Goal: Ask a question

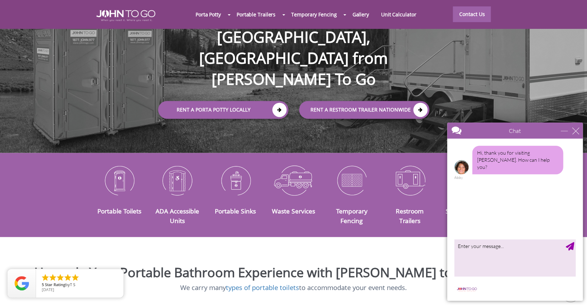
scroll to position [92, 0]
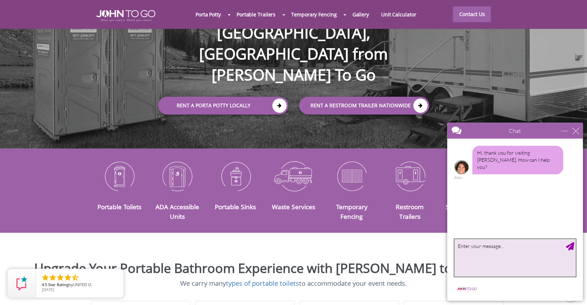
click at [477, 249] on textarea "type your message" at bounding box center [514, 257] width 121 height 37
type textarea "how much is a monthly rental? How often do you come service?"
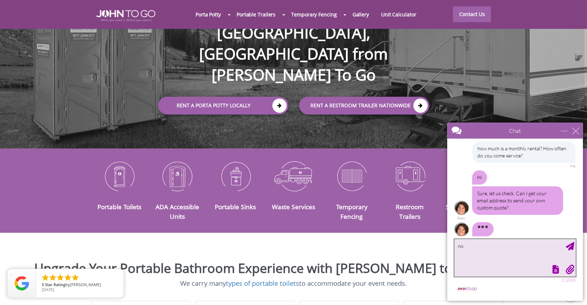
scroll to position [42, 0]
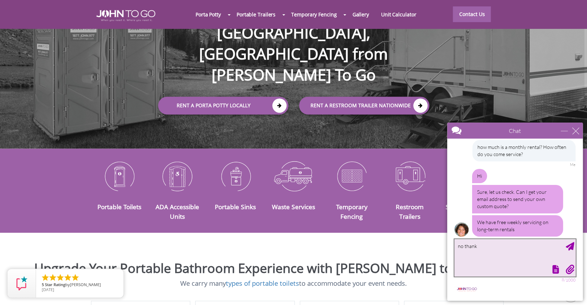
type textarea "no thanks"
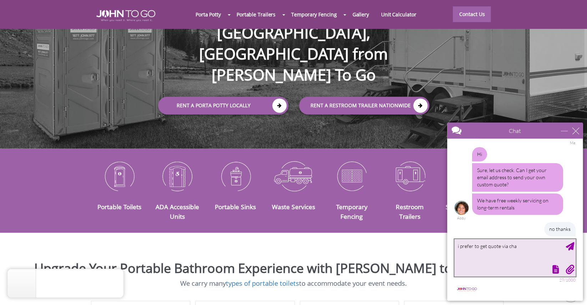
type textarea "i prefer to get quote via chat"
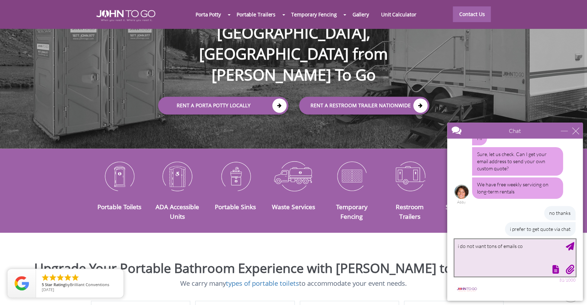
scroll to position [101, 0]
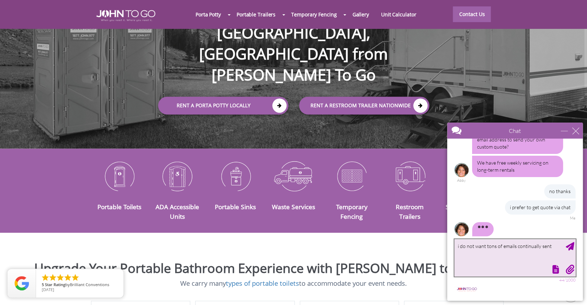
type textarea "i do not want tons of emails continually sent"
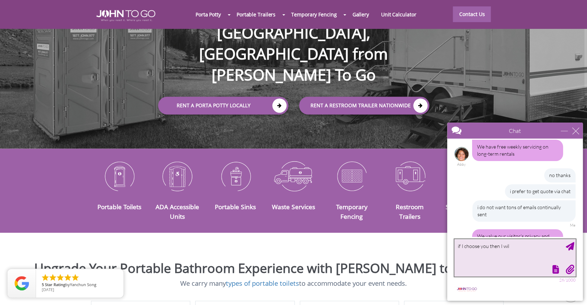
scroll to position [139, 0]
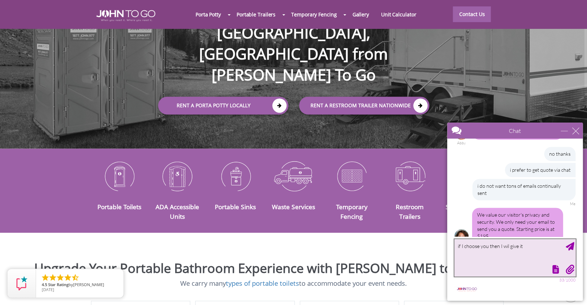
type textarea "if I choose you then I wil give it"
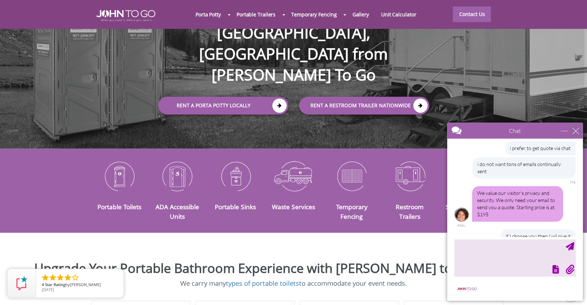
click at [574, 132] on div "close" at bounding box center [575, 130] width 7 height 7
type input "Continue Chat"
type input "End Chat"
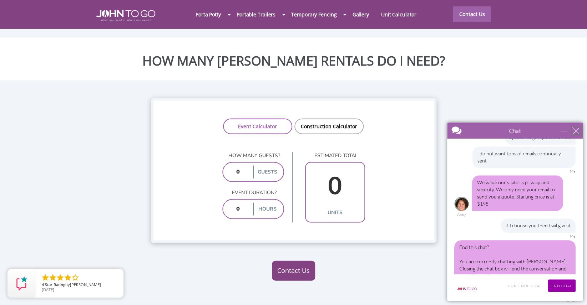
scroll to position [534, 0]
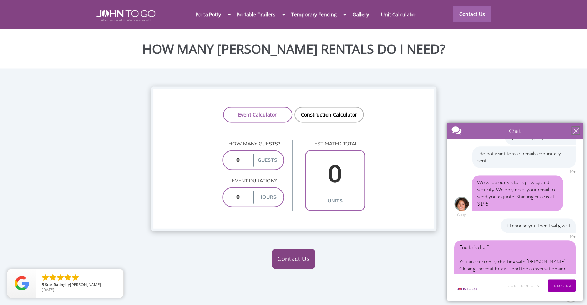
click at [577, 128] on div "close" at bounding box center [575, 130] width 7 height 7
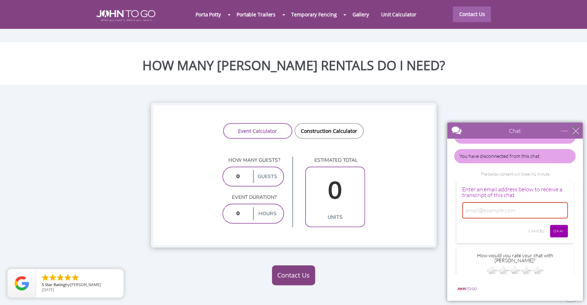
scroll to position [517, 0]
click at [576, 127] on div "Chat" at bounding box center [515, 131] width 136 height 16
click at [576, 129] on div "close" at bounding box center [575, 130] width 7 height 7
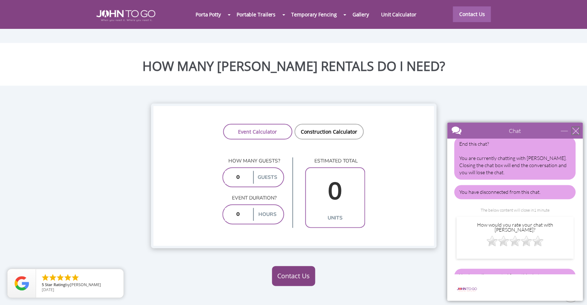
click at [574, 132] on div "close" at bounding box center [575, 130] width 7 height 7
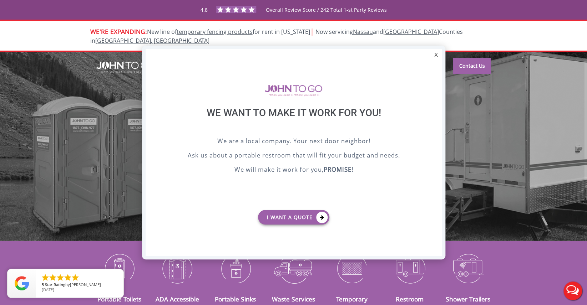
scroll to position [0, 0]
click at [437, 54] on div "X" at bounding box center [435, 55] width 11 height 12
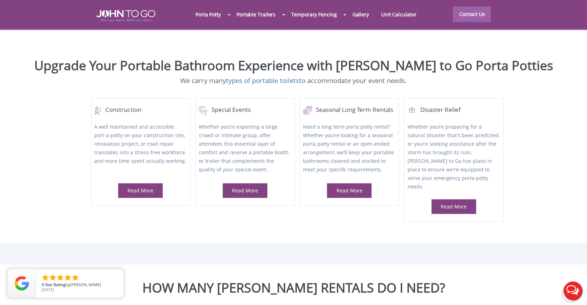
scroll to position [296, 0]
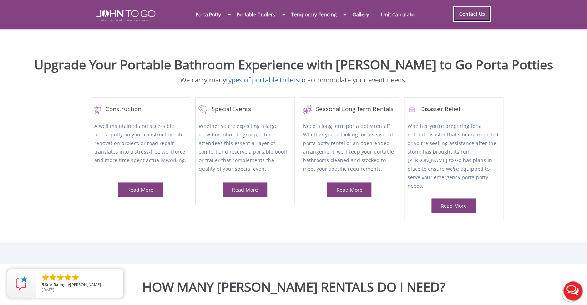
click at [475, 15] on link "Contact Us" at bounding box center [472, 14] width 38 height 16
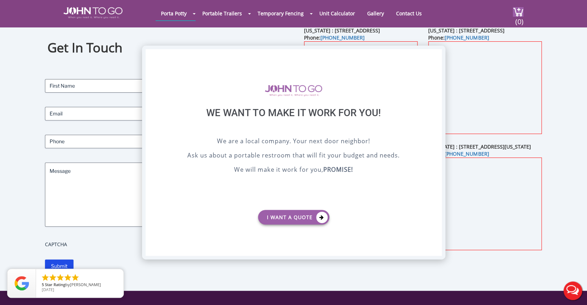
click at [437, 55] on div "X" at bounding box center [435, 55] width 11 height 12
